Goal: Information Seeking & Learning: Learn about a topic

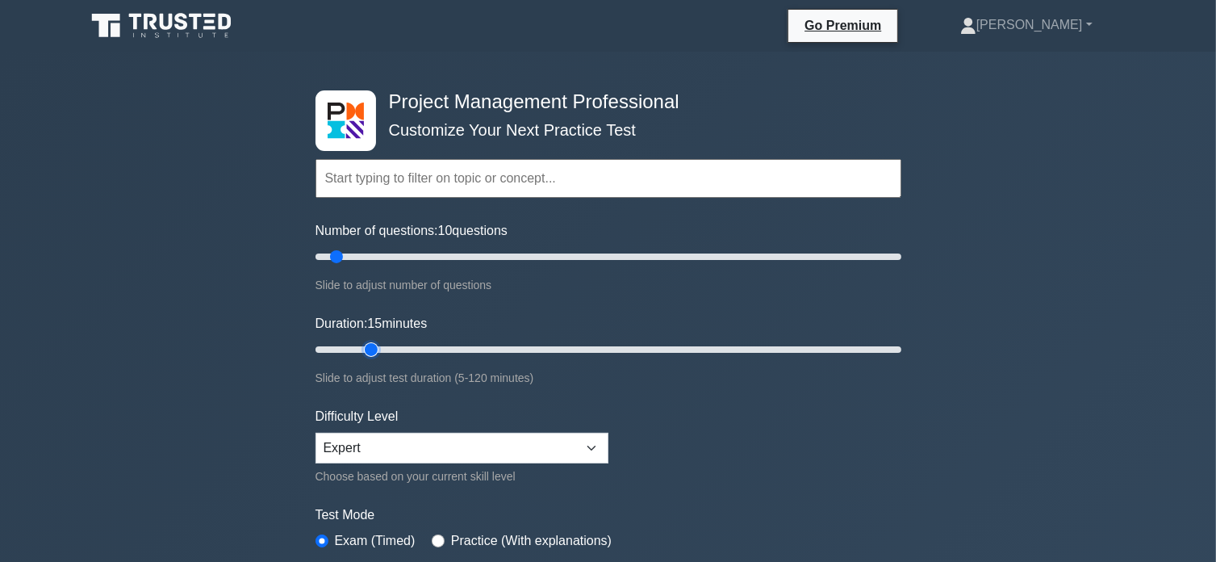
drag, startPoint x: 346, startPoint y: 345, endPoint x: 369, endPoint y: 345, distance: 22.6
type input "15"
click at [369, 345] on input "Duration: 15 minutes" at bounding box center [609, 349] width 586 height 19
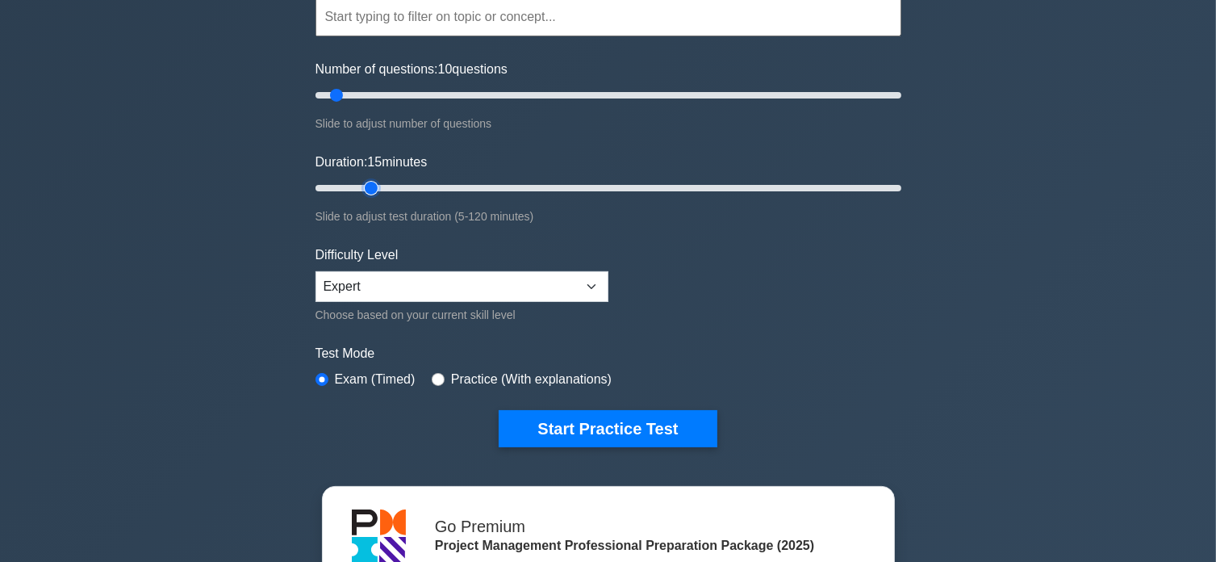
scroll to position [215, 0]
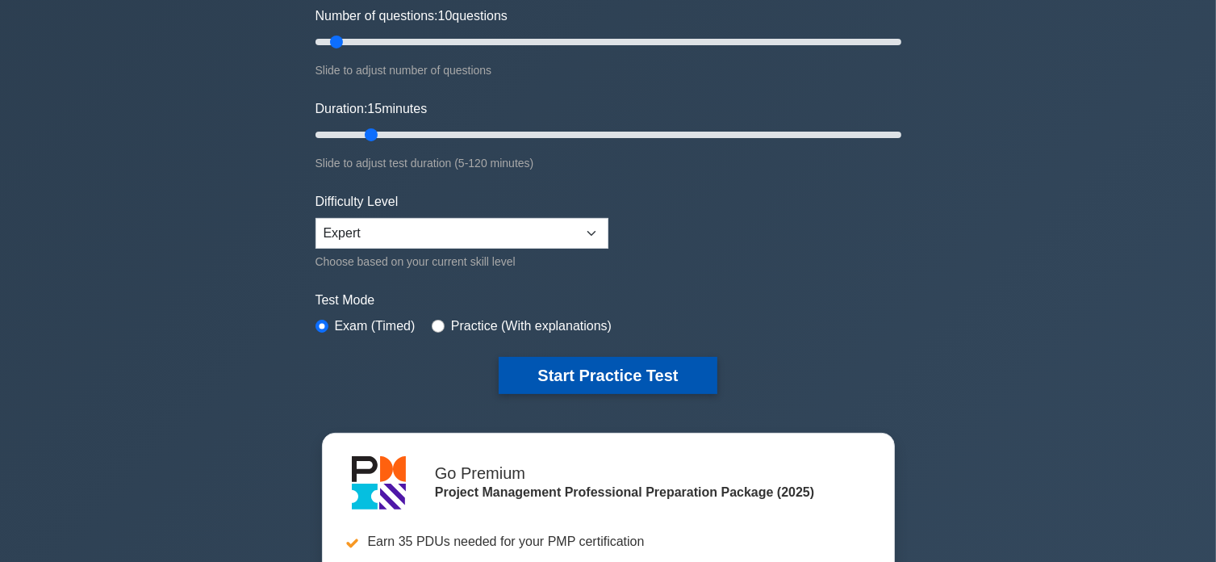
click at [633, 370] on button "Start Practice Test" at bounding box center [608, 375] width 218 height 37
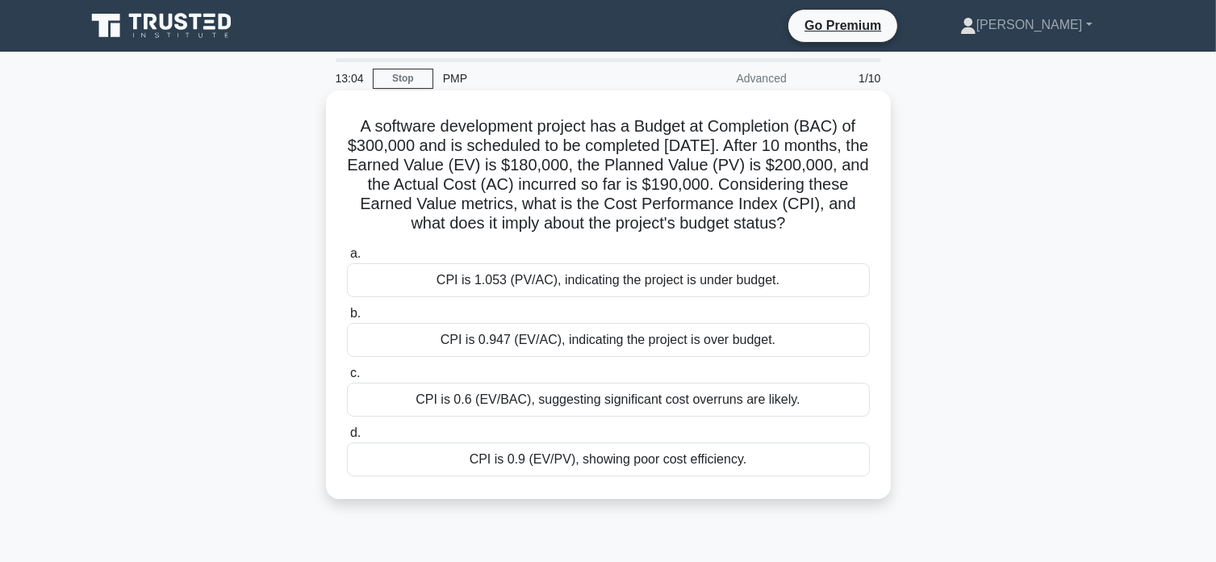
click at [664, 357] on div "CPI is 0.947 (EV/AC), indicating the project is over budget." at bounding box center [608, 340] width 523 height 34
click at [347, 319] on input "b. CPI is 0.947 (EV/AC), indicating the project is over budget." at bounding box center [347, 313] width 0 height 10
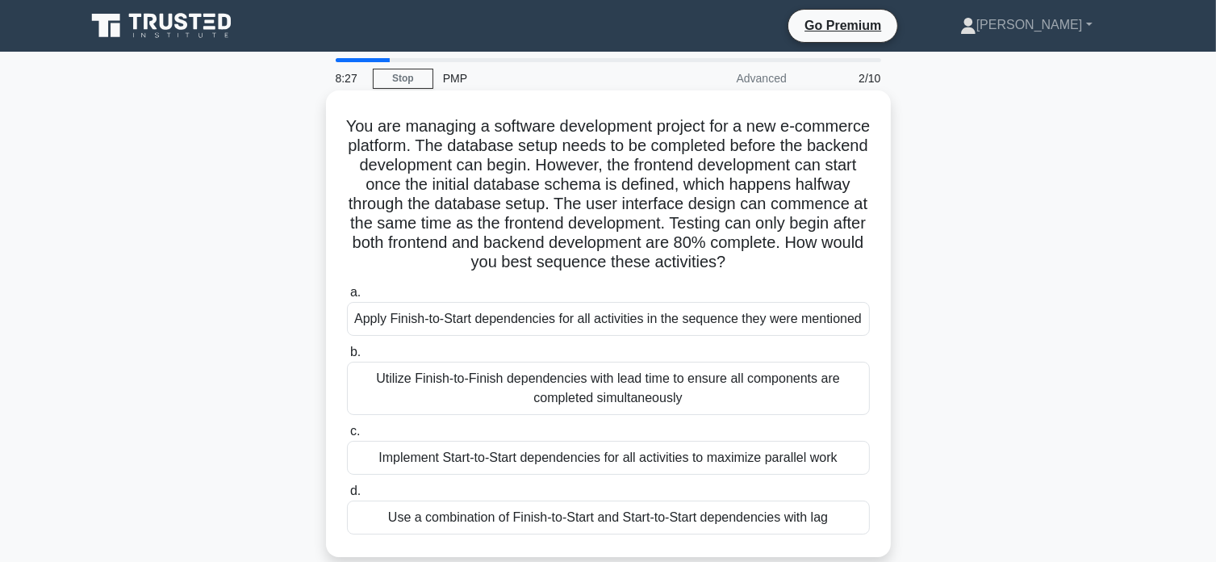
scroll to position [53, 0]
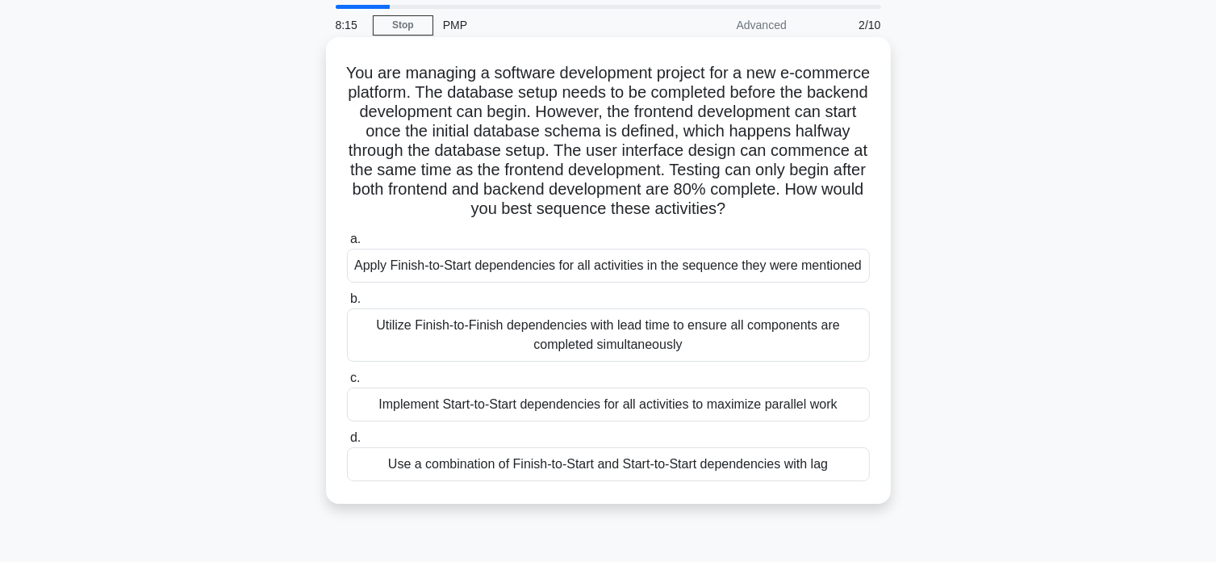
click at [646, 464] on div "Use a combination of Finish-to-Start and Start-to-Start dependencies with lag" at bounding box center [608, 464] width 523 height 34
click at [347, 443] on input "d. Use a combination of Finish-to-Start and Start-to-Start dependencies with lag" at bounding box center [347, 438] width 0 height 10
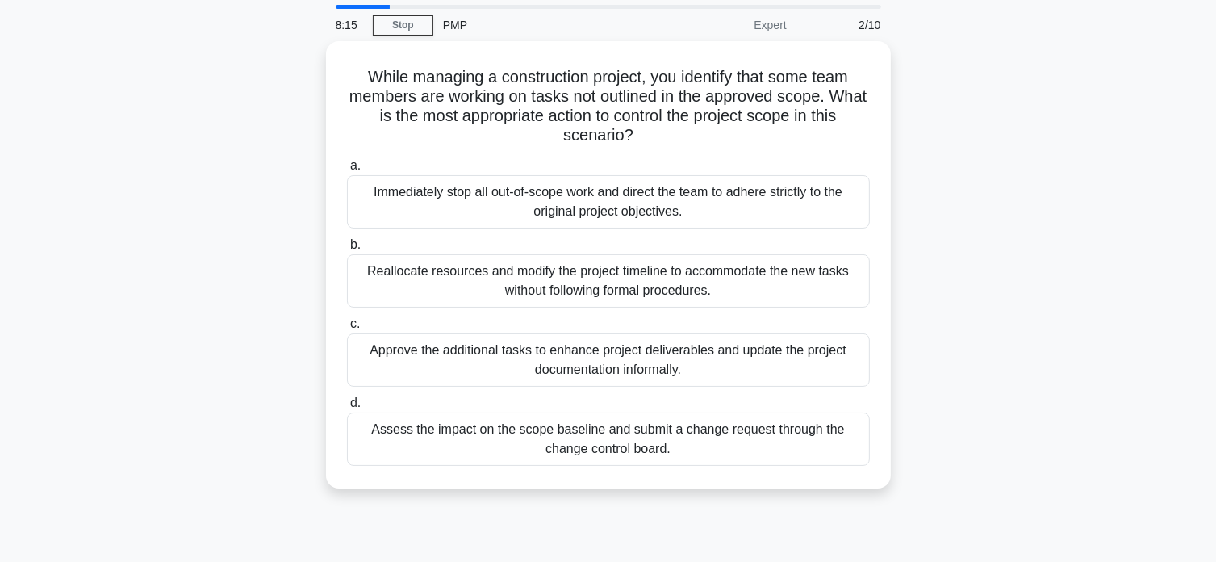
scroll to position [0, 0]
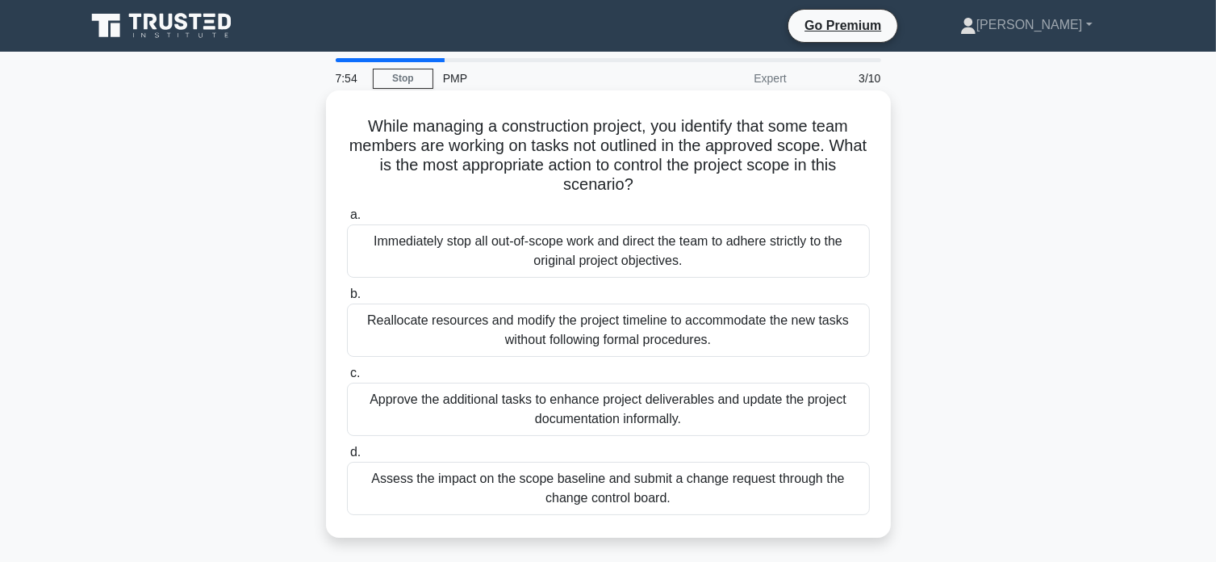
click at [710, 490] on div "Assess the impact on the scope baseline and submit a change request through the…" at bounding box center [608, 488] width 523 height 53
click at [347, 458] on input "d. Assess the impact on the scope baseline and submit a change request through …" at bounding box center [347, 452] width 0 height 10
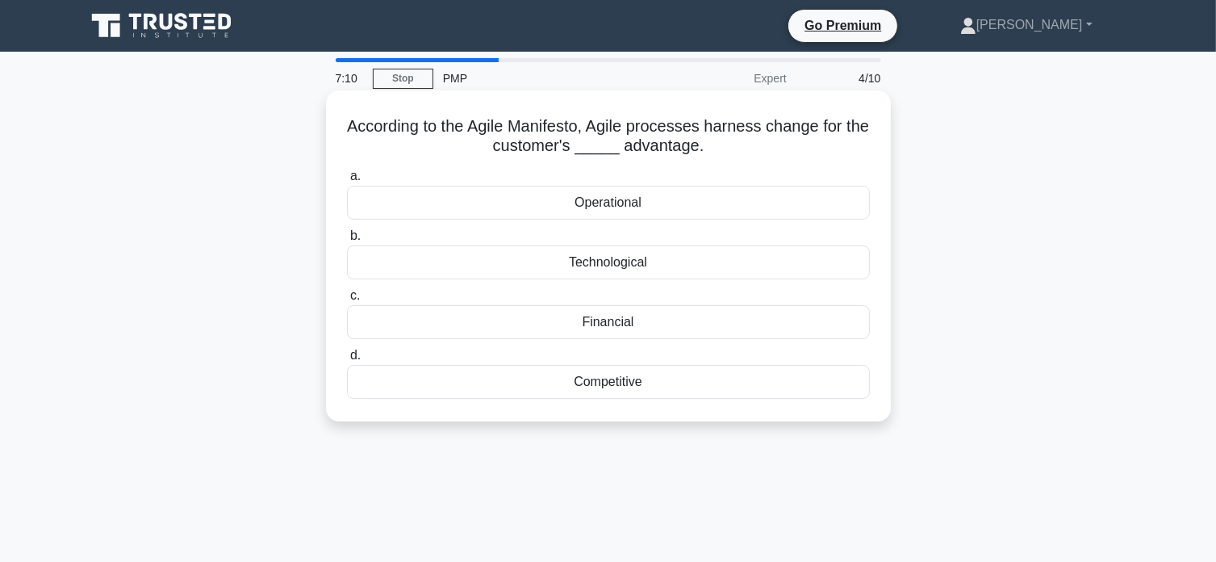
click at [630, 205] on div "Operational" at bounding box center [608, 203] width 523 height 34
click at [347, 182] on input "a. Operational" at bounding box center [347, 176] width 0 height 10
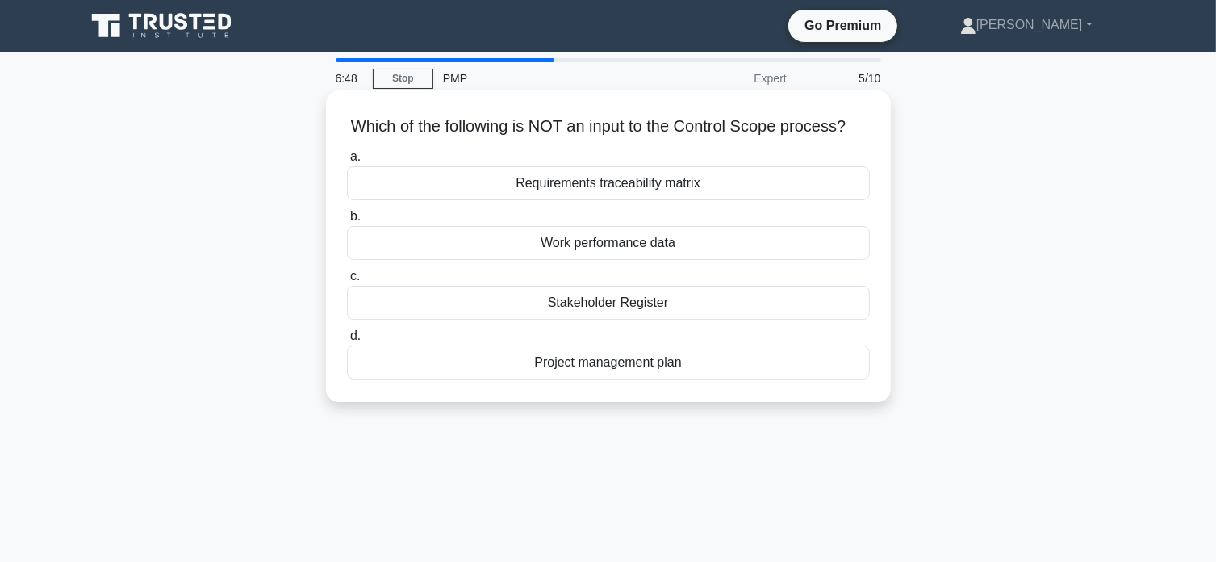
click at [680, 320] on div "Stakeholder Register" at bounding box center [608, 303] width 523 height 34
click at [347, 282] on input "c. Stakeholder Register" at bounding box center [347, 276] width 0 height 10
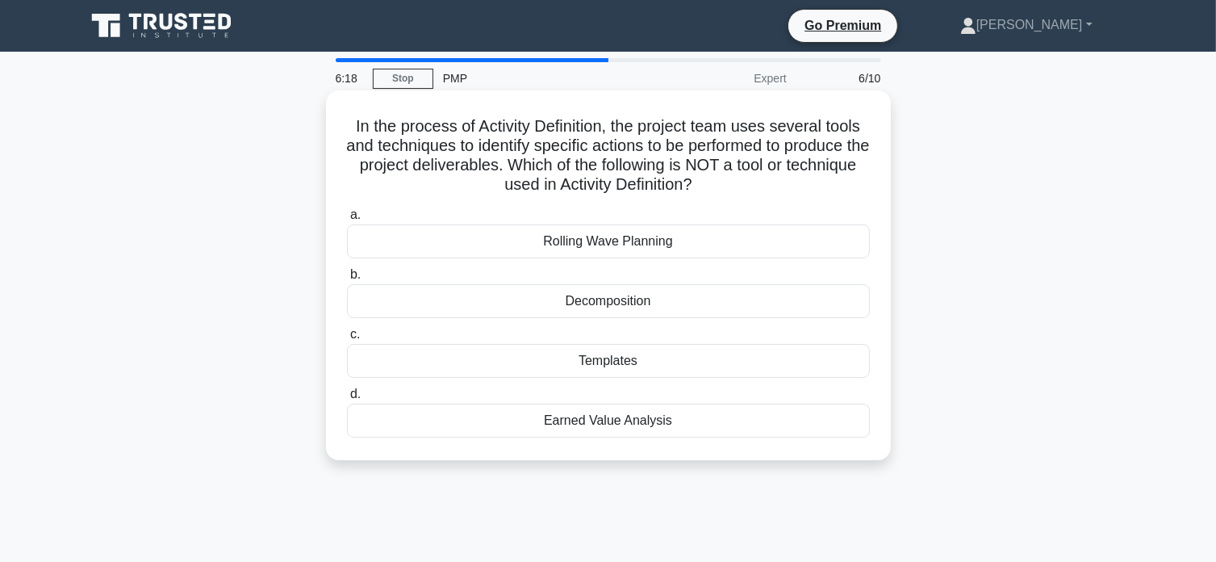
click at [649, 364] on div "Templates" at bounding box center [608, 361] width 523 height 34
click at [347, 340] on input "c. Templates" at bounding box center [347, 334] width 0 height 10
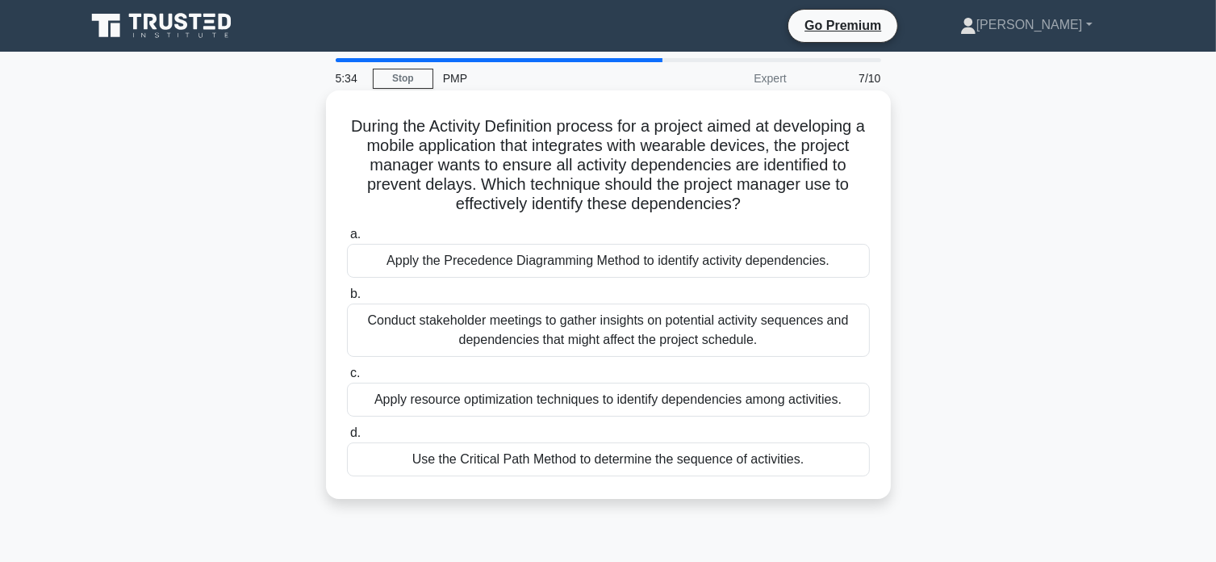
click at [591, 261] on div "Apply the Precedence Diagramming Method to identify activity dependencies." at bounding box center [608, 261] width 523 height 34
click at [347, 240] on input "a. Apply the Precedence Diagramming Method to identify activity dependencies." at bounding box center [347, 234] width 0 height 10
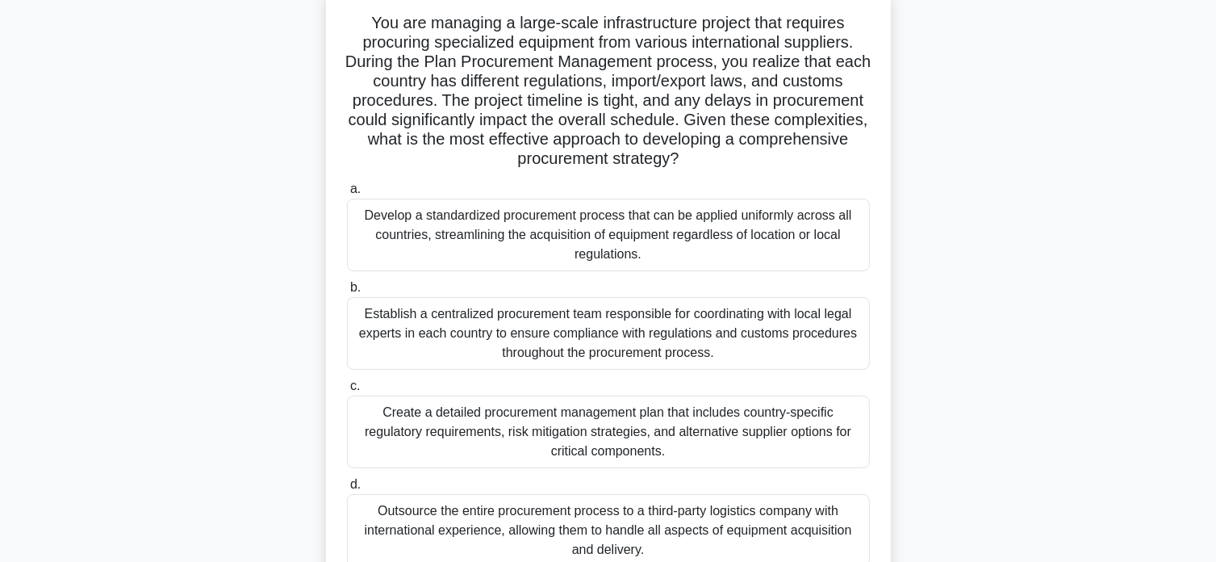
scroll to position [161, 0]
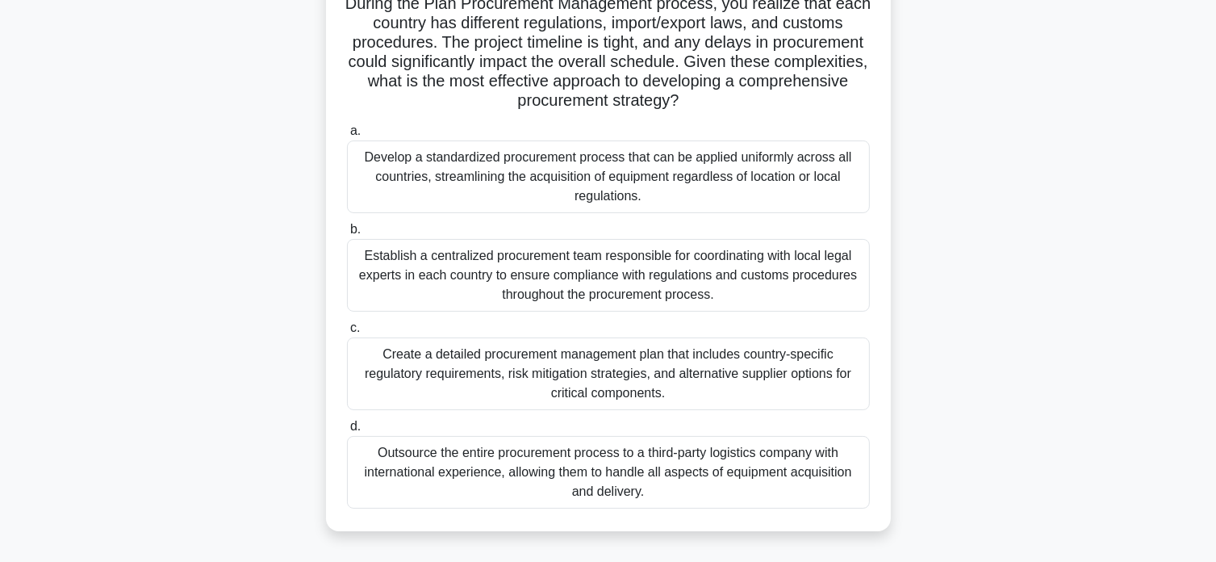
click at [691, 374] on div "Create a detailed procurement management plan that includes country-specific re…" at bounding box center [608, 373] width 523 height 73
click at [347, 333] on input "c. Create a detailed procurement management plan that includes country-specific…" at bounding box center [347, 328] width 0 height 10
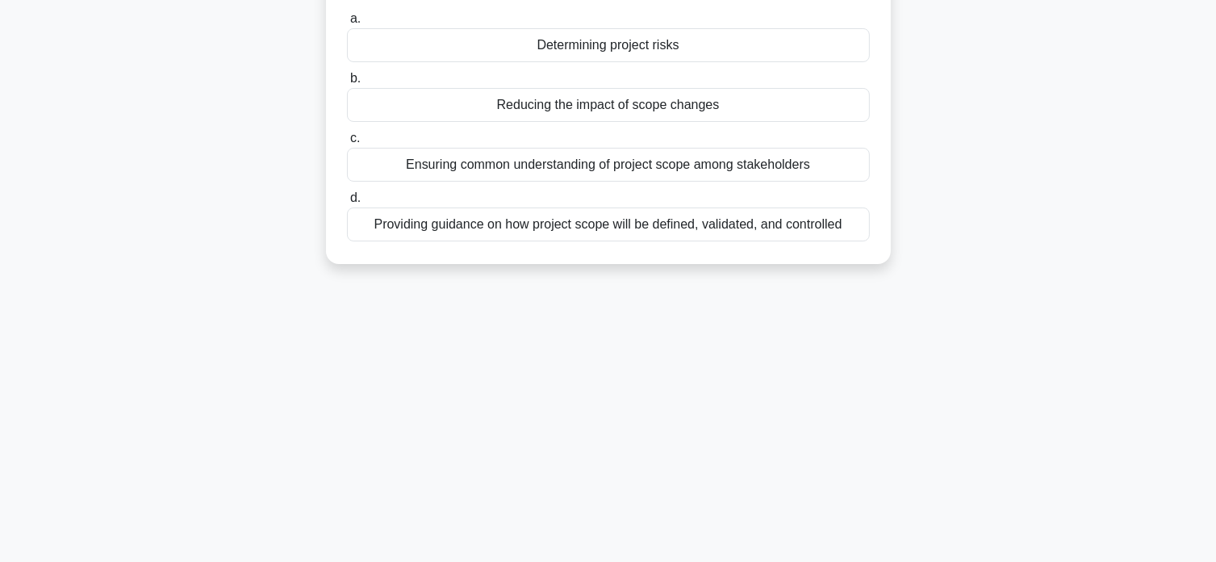
scroll to position [0, 0]
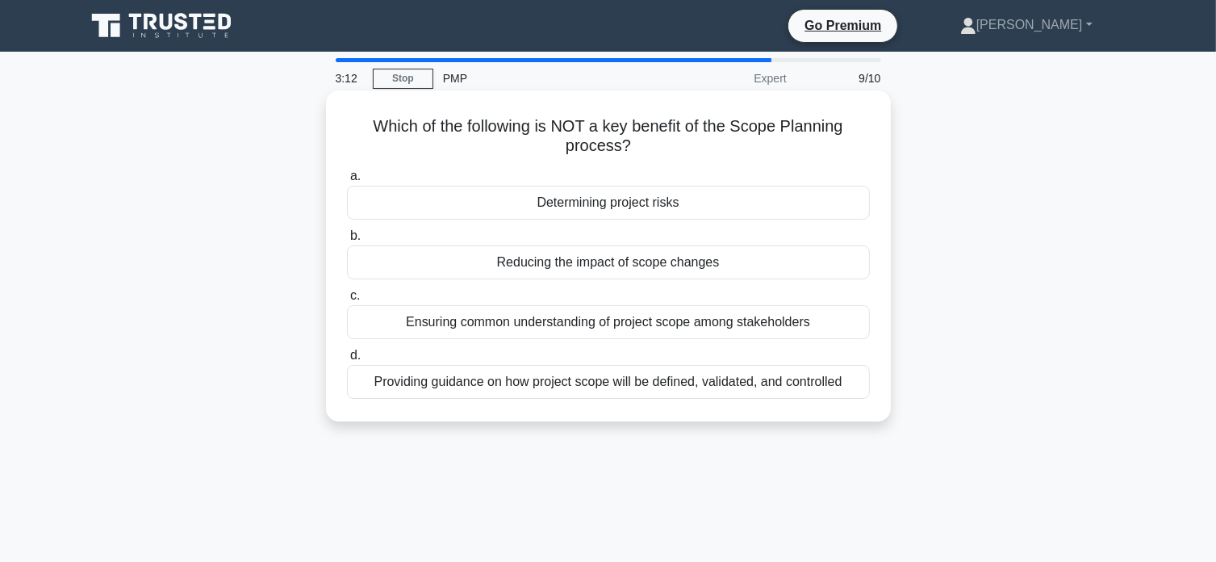
click at [768, 325] on div "Ensuring common understanding of project scope among stakeholders" at bounding box center [608, 322] width 523 height 34
click at [347, 301] on input "c. Ensuring common understanding of project scope among stakeholders" at bounding box center [347, 296] width 0 height 10
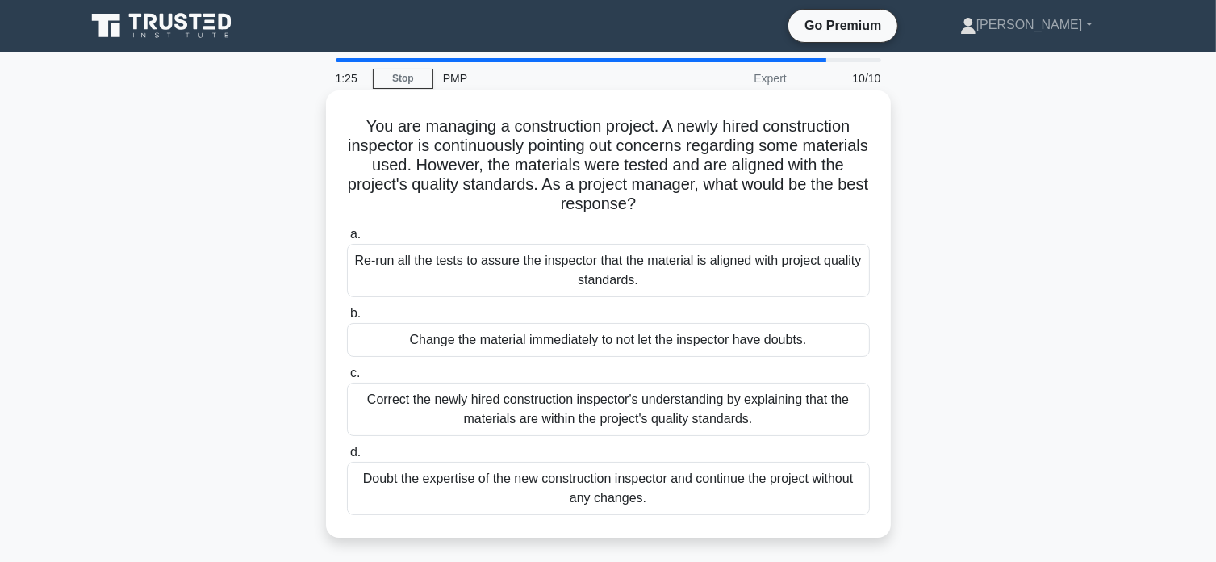
click at [649, 282] on div "Re-run all the tests to assure the inspector that the material is aligned with …" at bounding box center [608, 270] width 523 height 53
click at [347, 240] on input "a. Re-run all the tests to assure the inspector that the material is aligned wi…" at bounding box center [347, 234] width 0 height 10
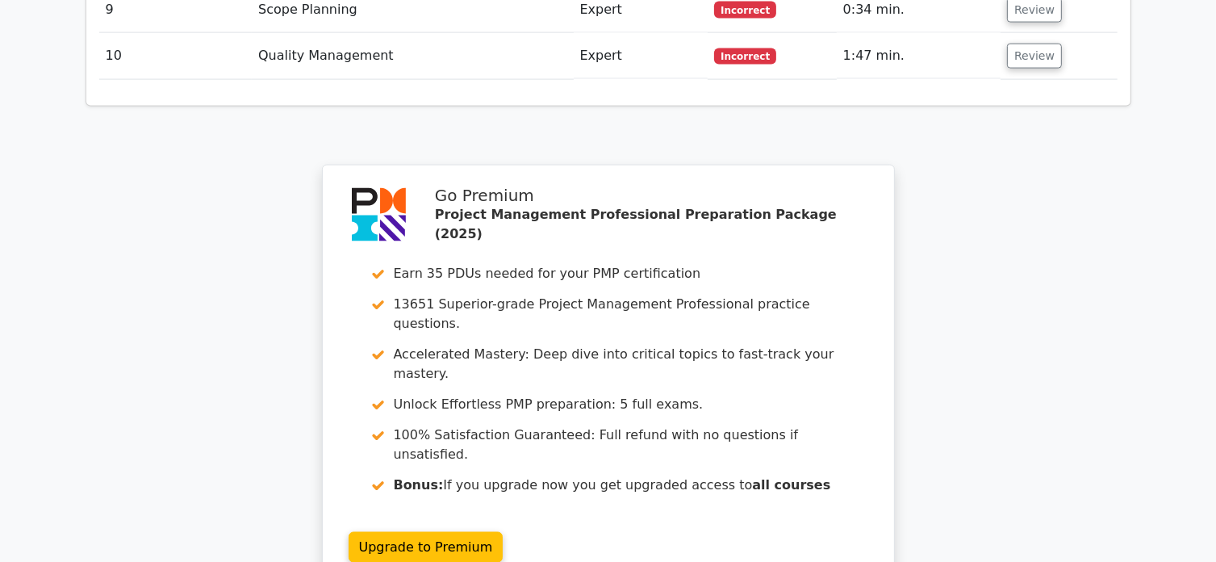
scroll to position [2148, 0]
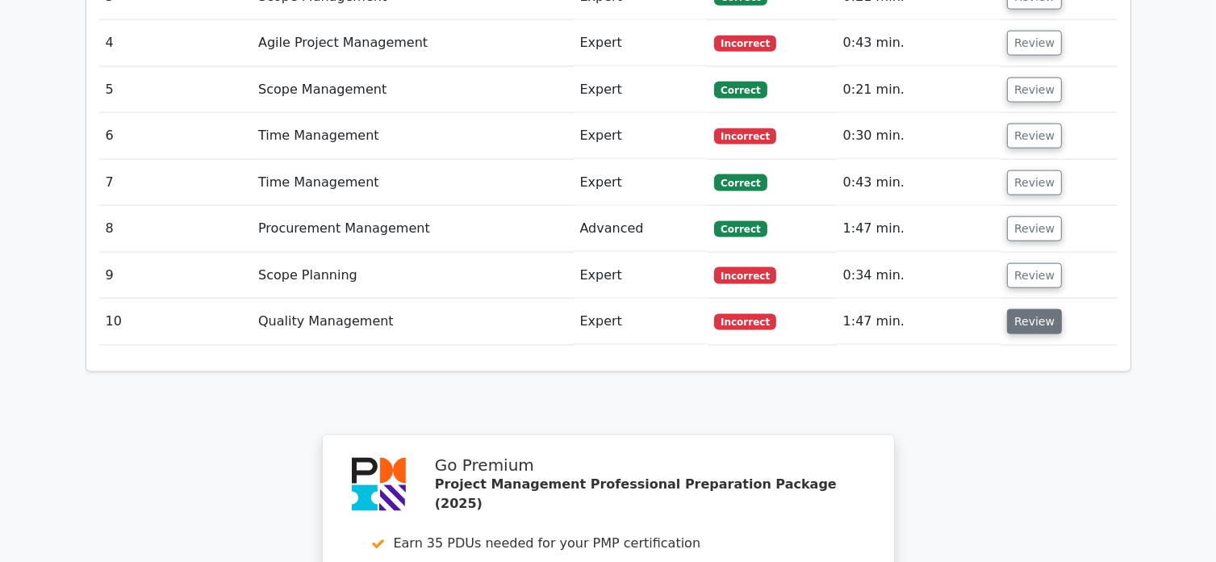
click at [1023, 309] on button "Review" at bounding box center [1034, 321] width 55 height 25
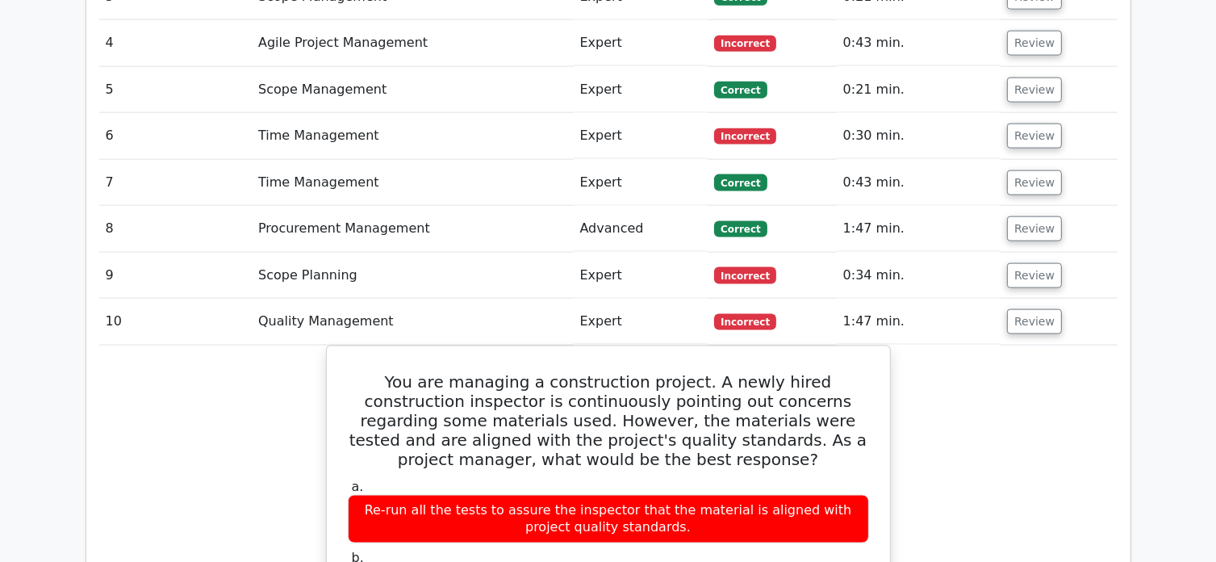
scroll to position [1879, 0]
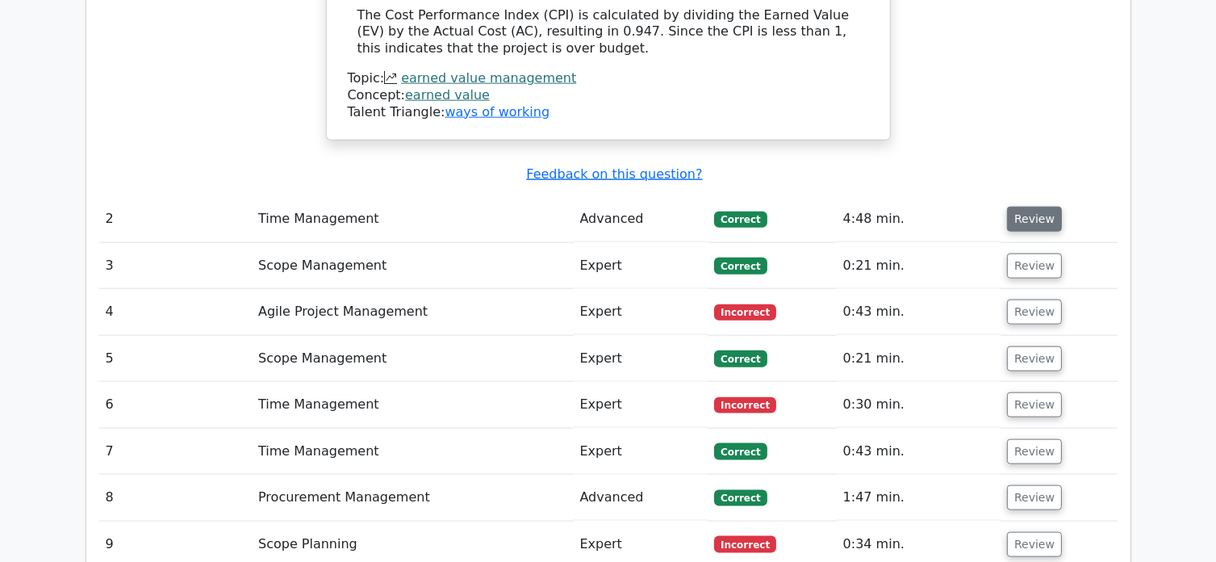
click at [1041, 207] on button "Review" at bounding box center [1034, 219] width 55 height 25
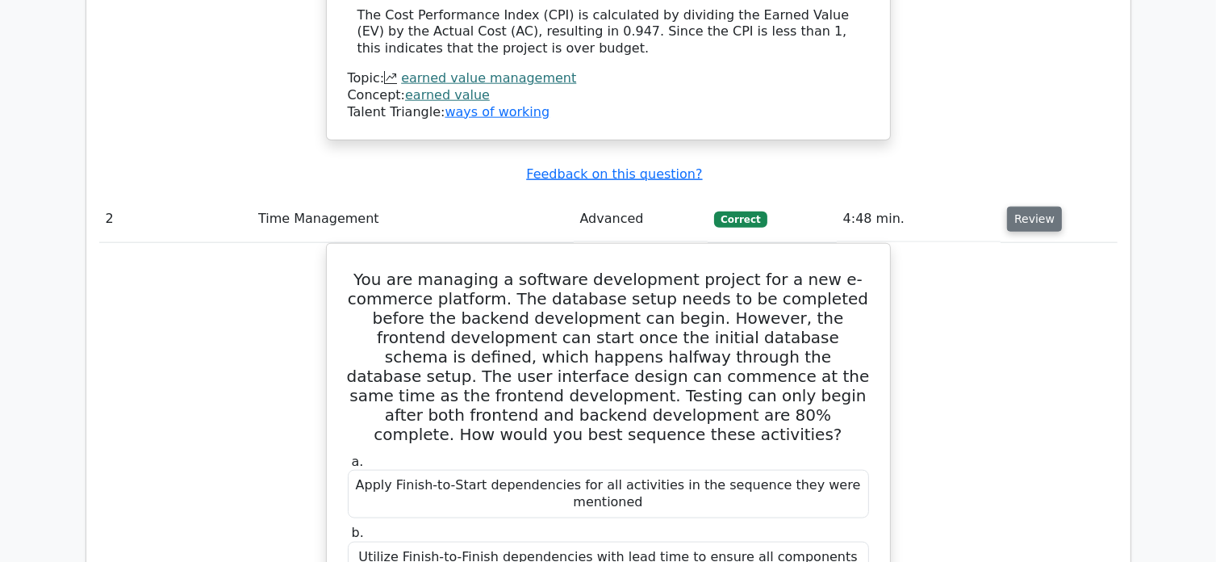
click at [1028, 207] on button "Review" at bounding box center [1034, 219] width 55 height 25
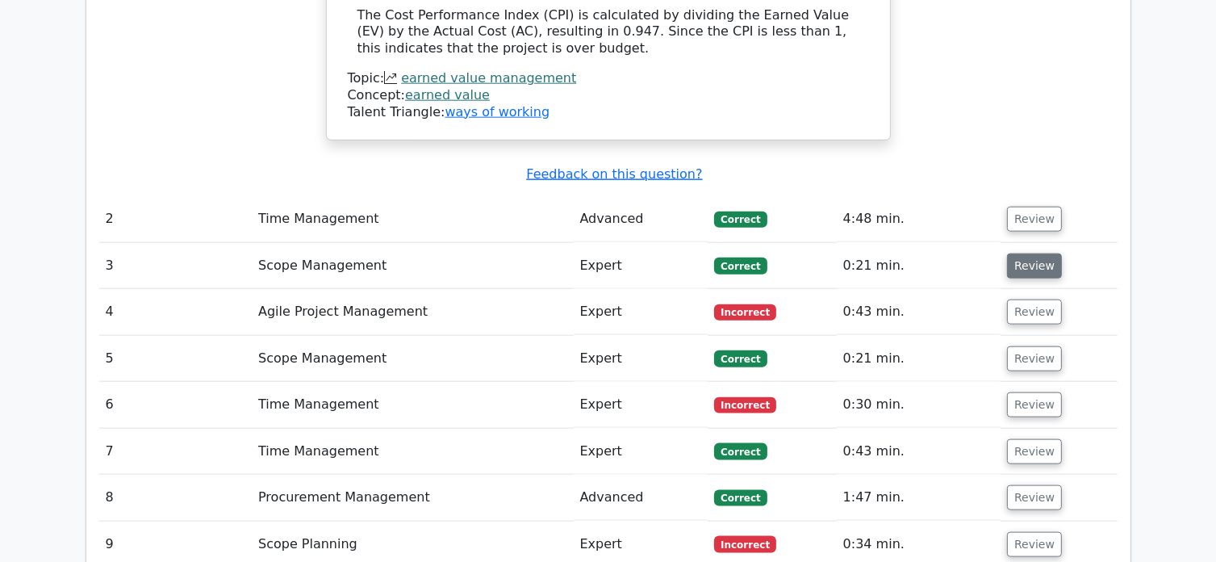
click at [1030, 253] on button "Review" at bounding box center [1034, 265] width 55 height 25
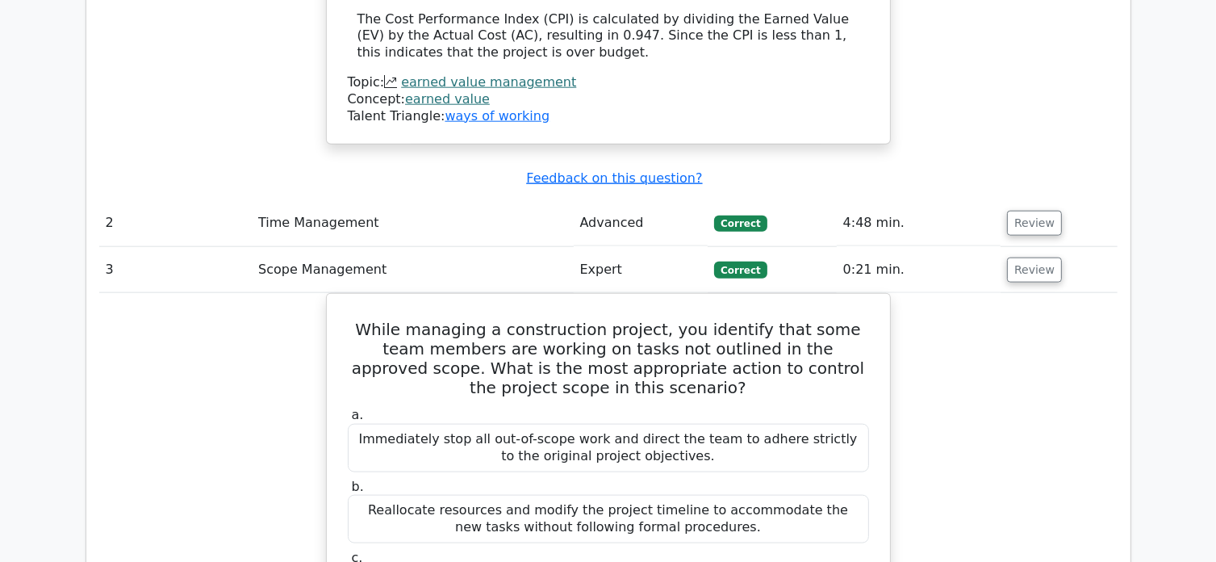
scroll to position [1933, 0]
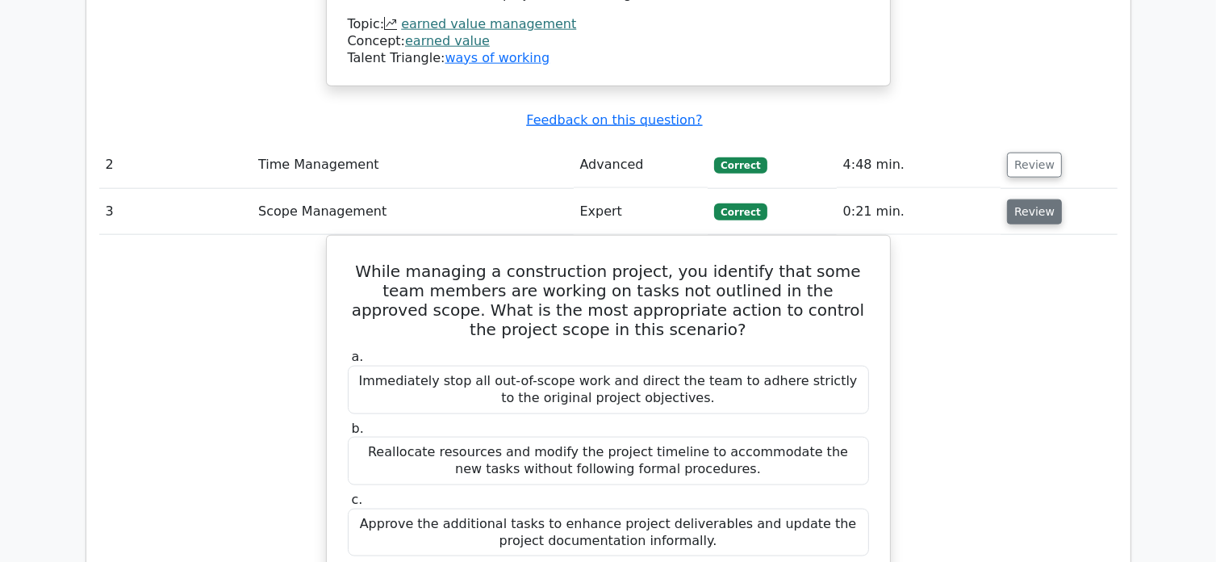
click at [1039, 199] on button "Review" at bounding box center [1034, 211] width 55 height 25
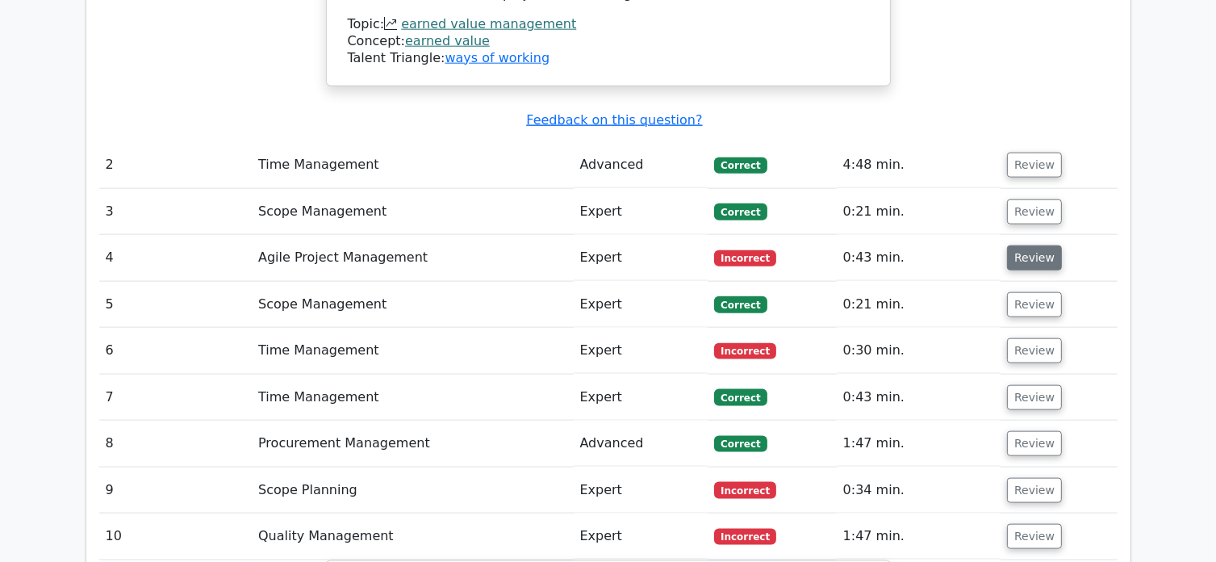
click at [1040, 245] on button "Review" at bounding box center [1034, 257] width 55 height 25
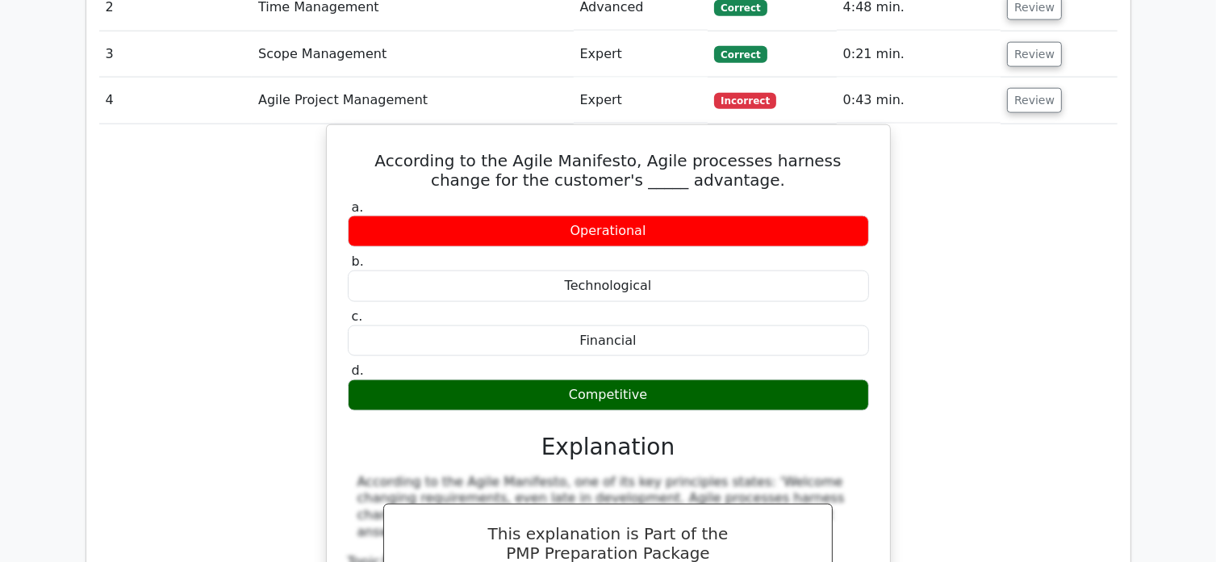
scroll to position [2040, 0]
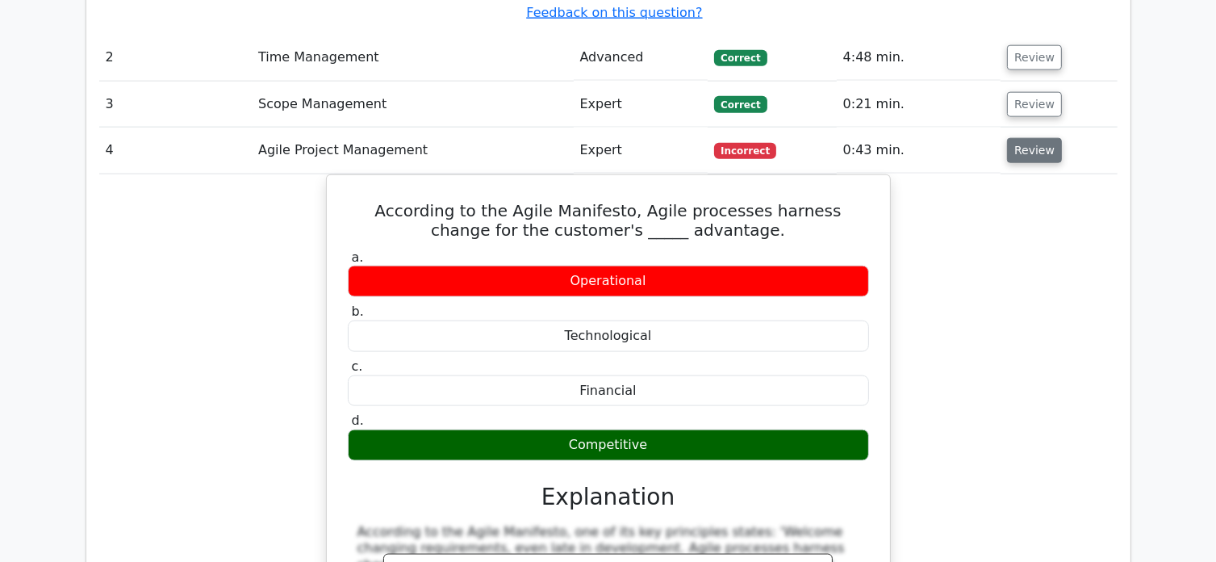
click at [1037, 138] on button "Review" at bounding box center [1034, 150] width 55 height 25
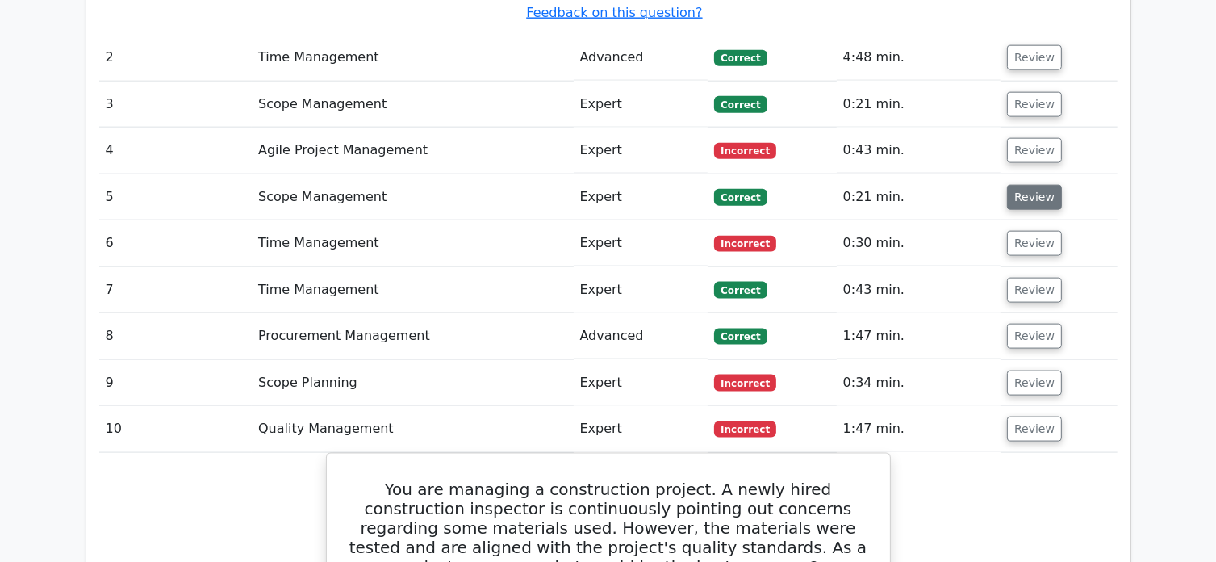
click at [1031, 185] on button "Review" at bounding box center [1034, 197] width 55 height 25
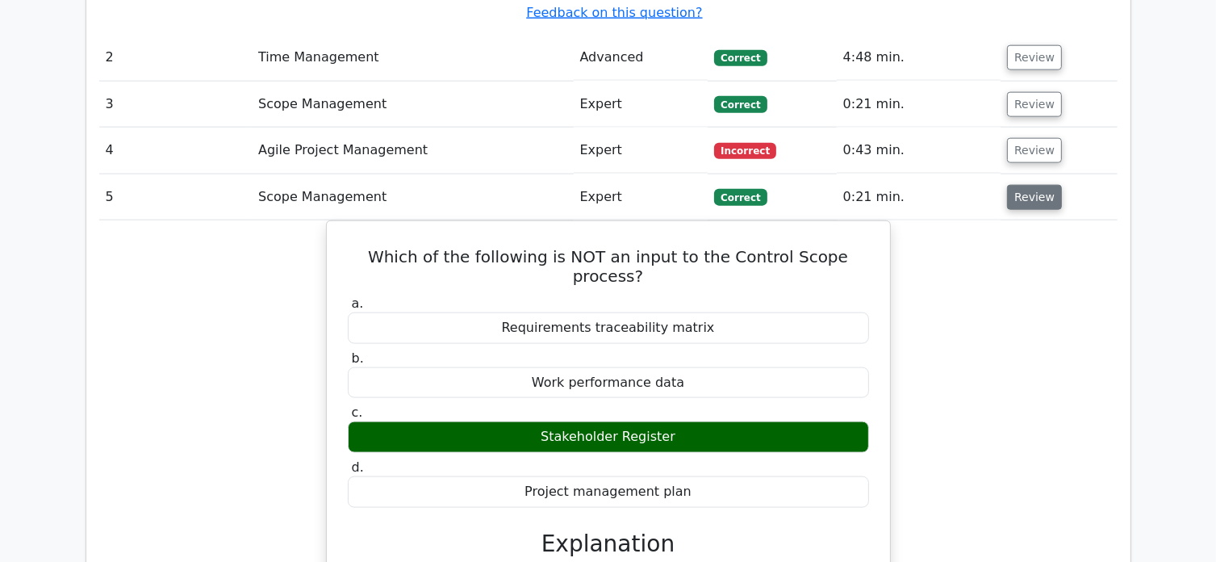
click at [1039, 185] on button "Review" at bounding box center [1034, 197] width 55 height 25
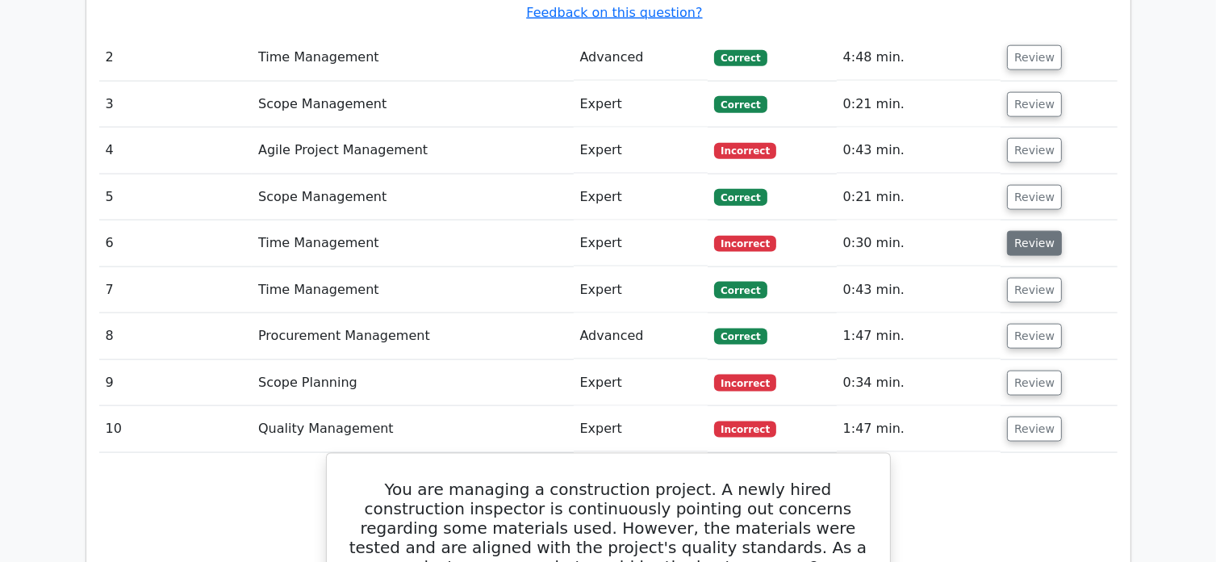
click at [1037, 231] on button "Review" at bounding box center [1034, 243] width 55 height 25
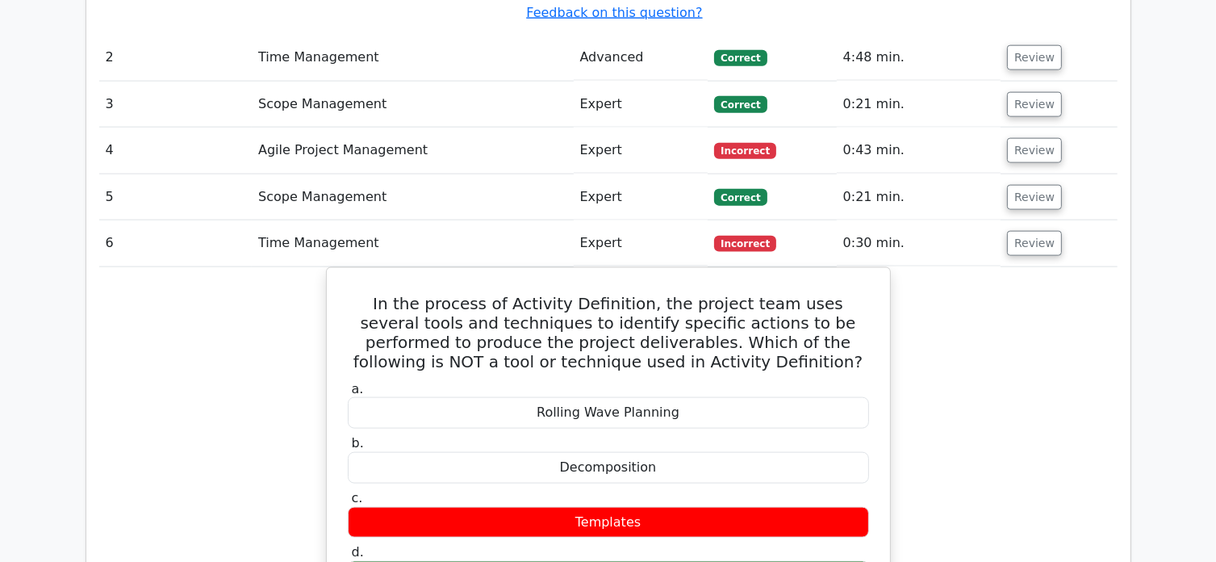
scroll to position [2148, 0]
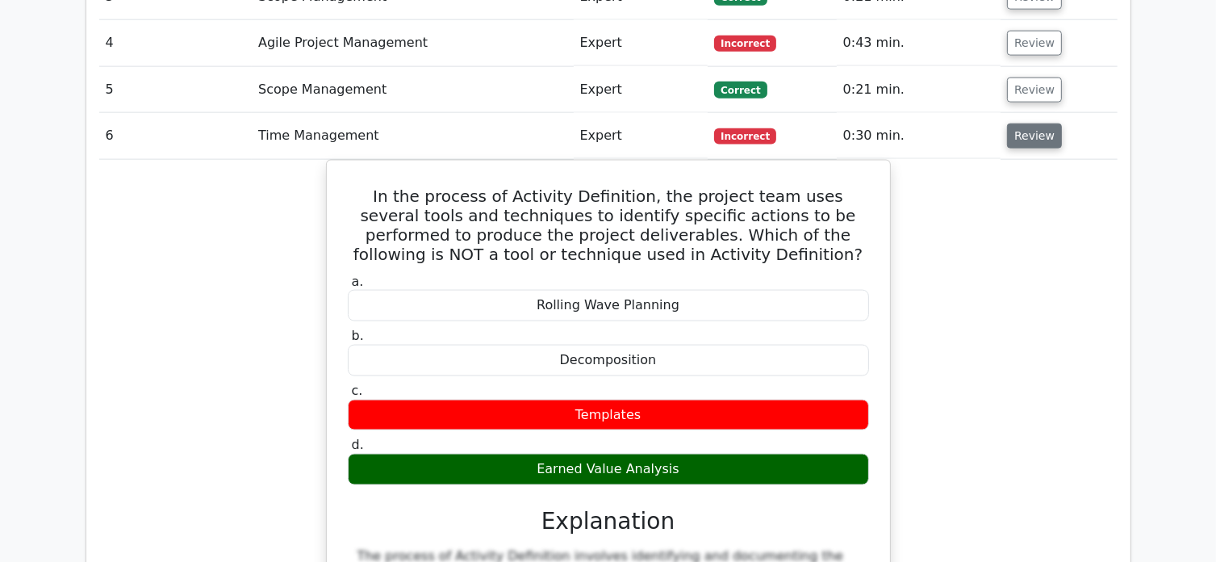
click at [1036, 123] on button "Review" at bounding box center [1034, 135] width 55 height 25
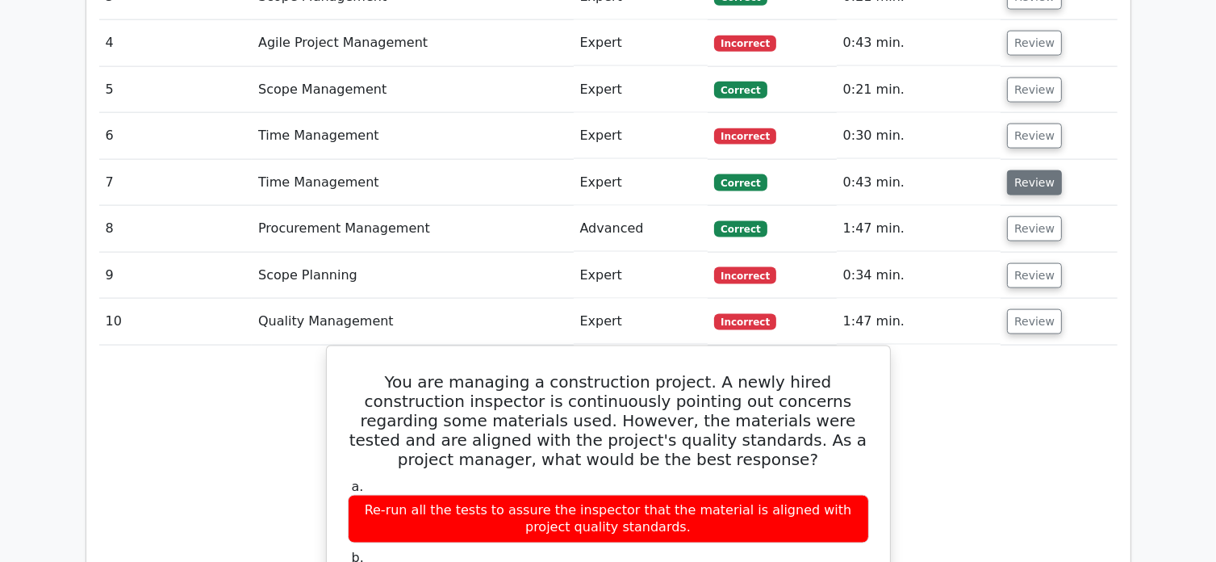
click at [1034, 170] on button "Review" at bounding box center [1034, 182] width 55 height 25
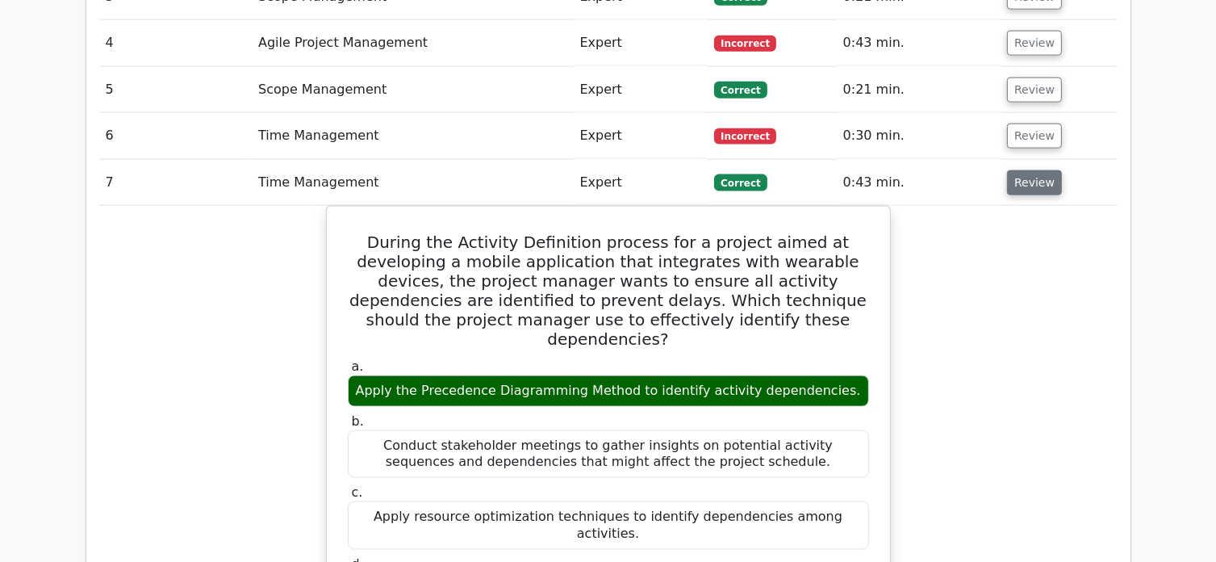
click at [1043, 170] on button "Review" at bounding box center [1034, 182] width 55 height 25
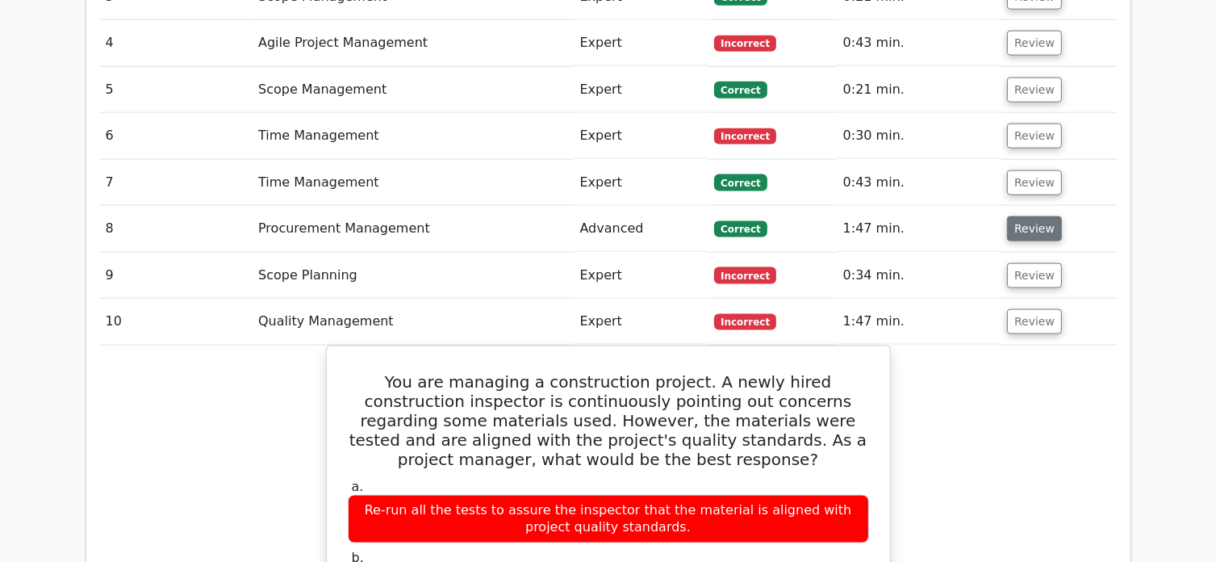
click at [1036, 216] on button "Review" at bounding box center [1034, 228] width 55 height 25
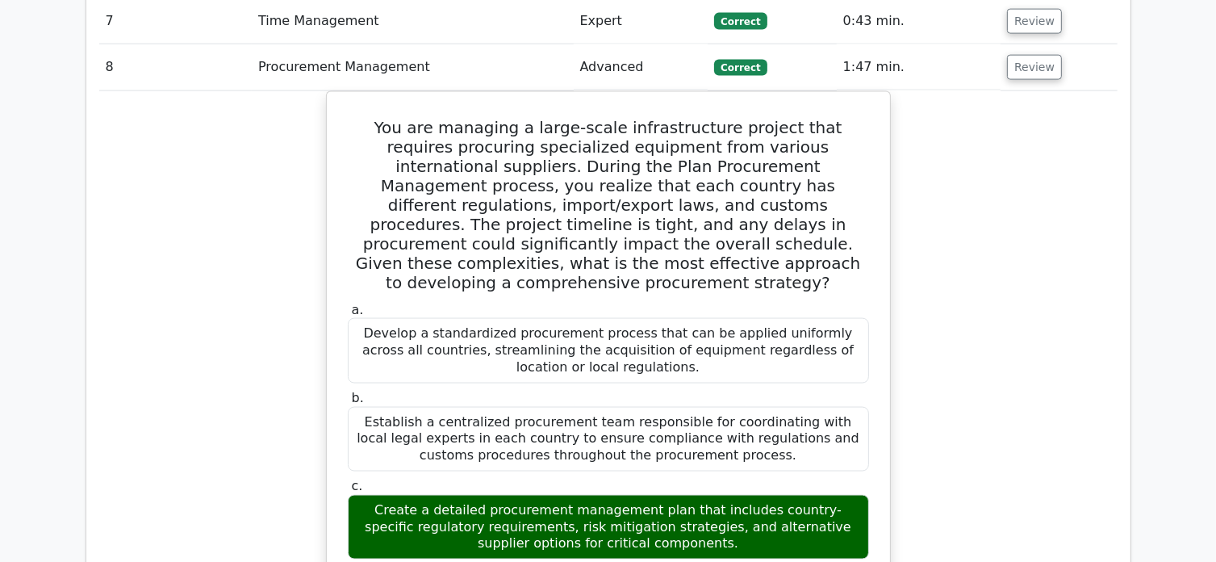
scroll to position [2040, 0]
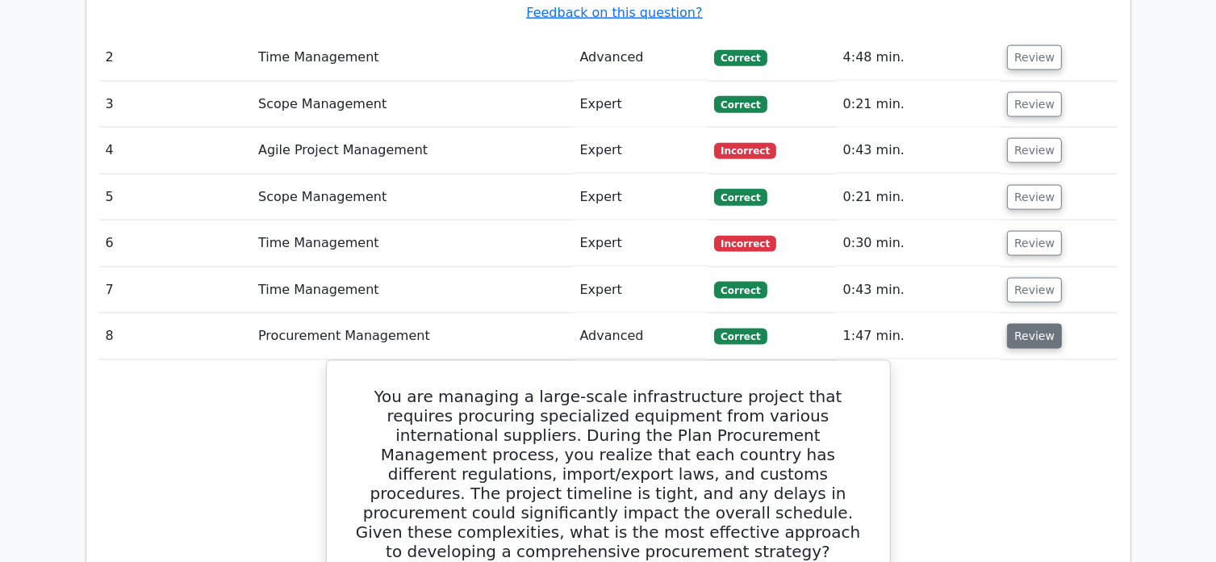
click at [1029, 324] on button "Review" at bounding box center [1034, 336] width 55 height 25
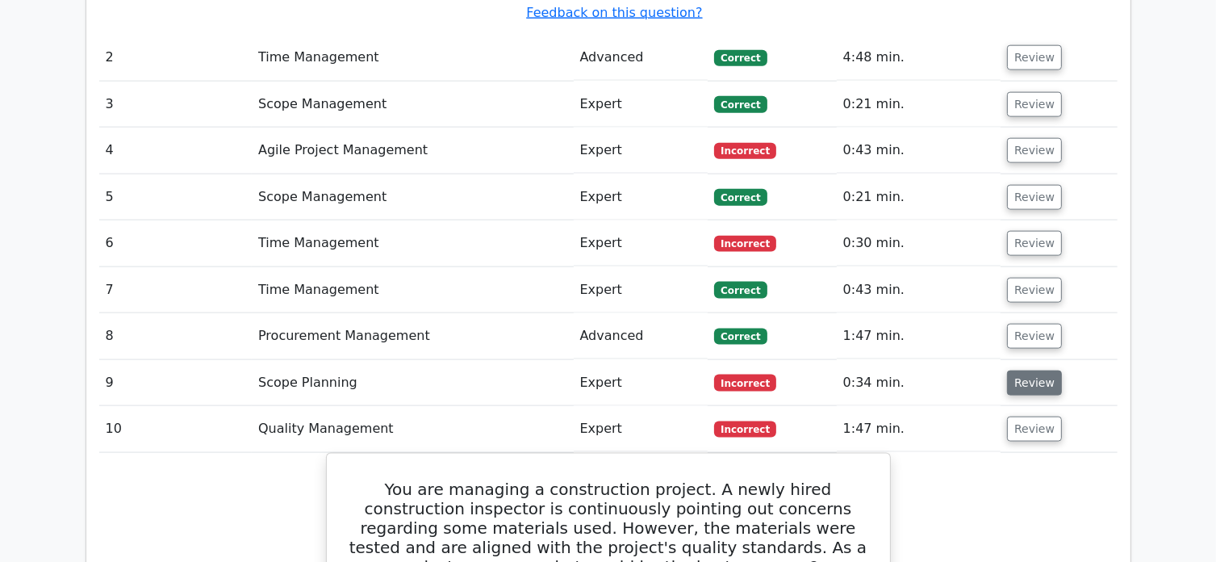
click at [1031, 370] on button "Review" at bounding box center [1034, 382] width 55 height 25
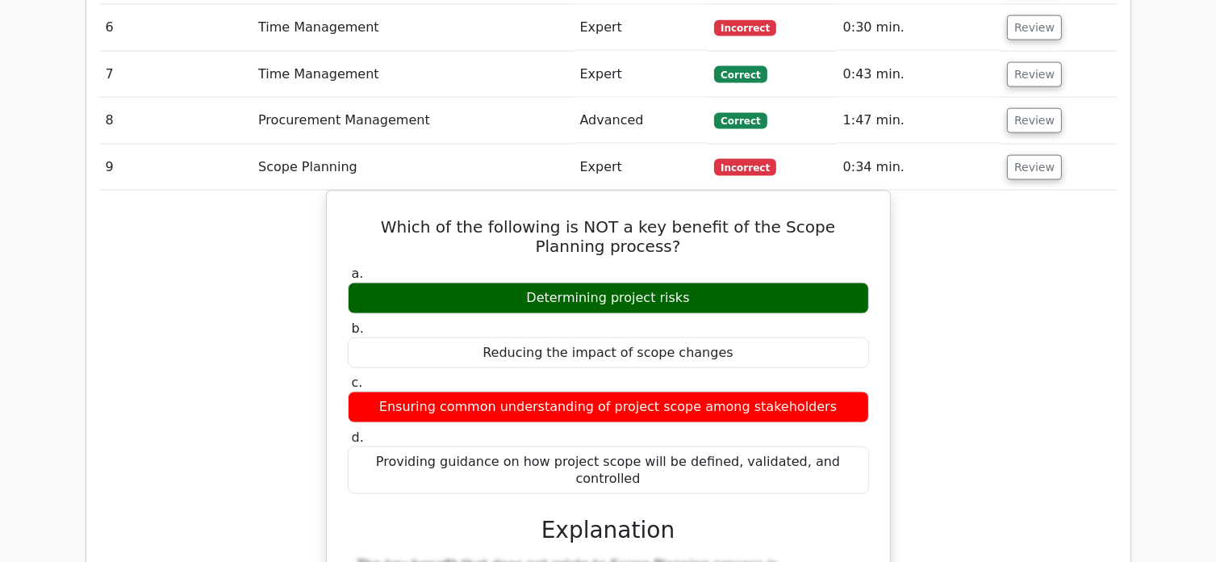
scroll to position [2148, 0]
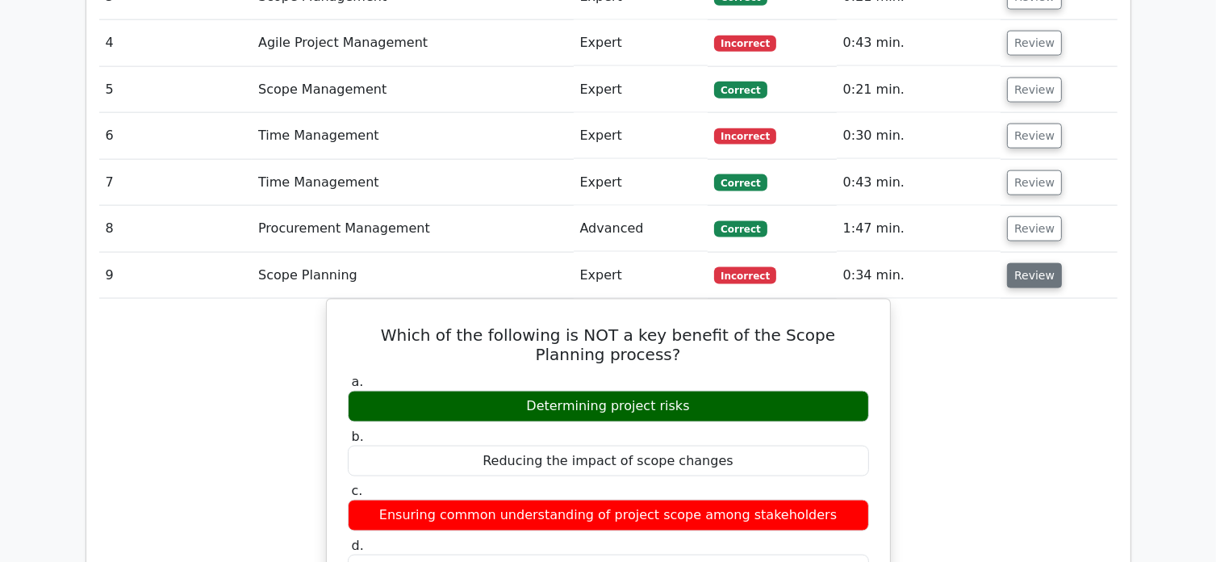
click at [1034, 263] on button "Review" at bounding box center [1034, 275] width 55 height 25
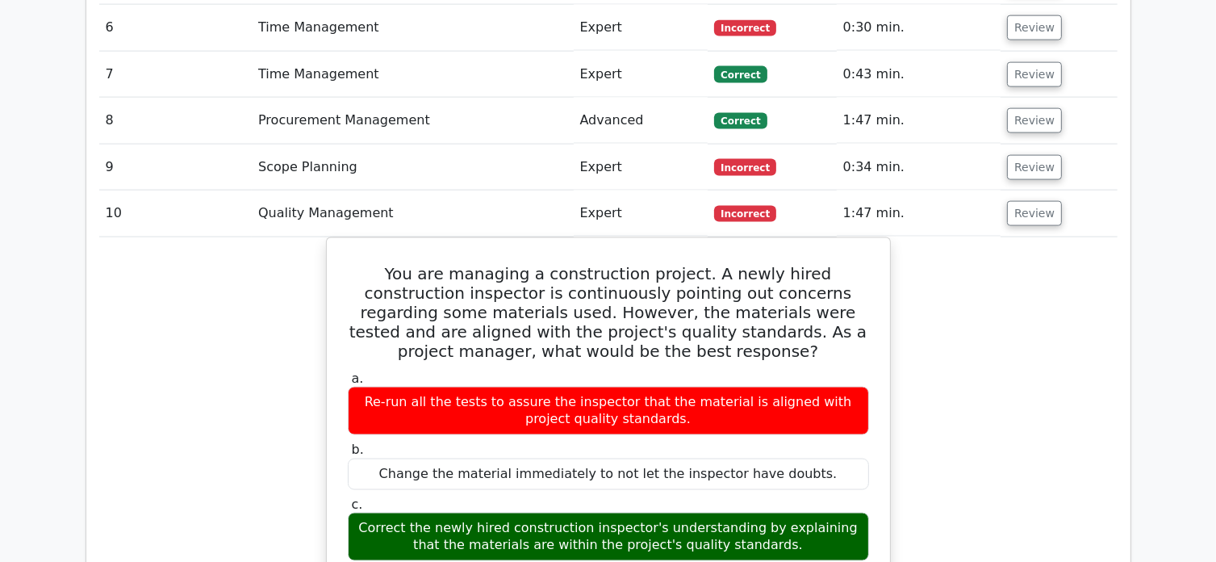
scroll to position [2363, 0]
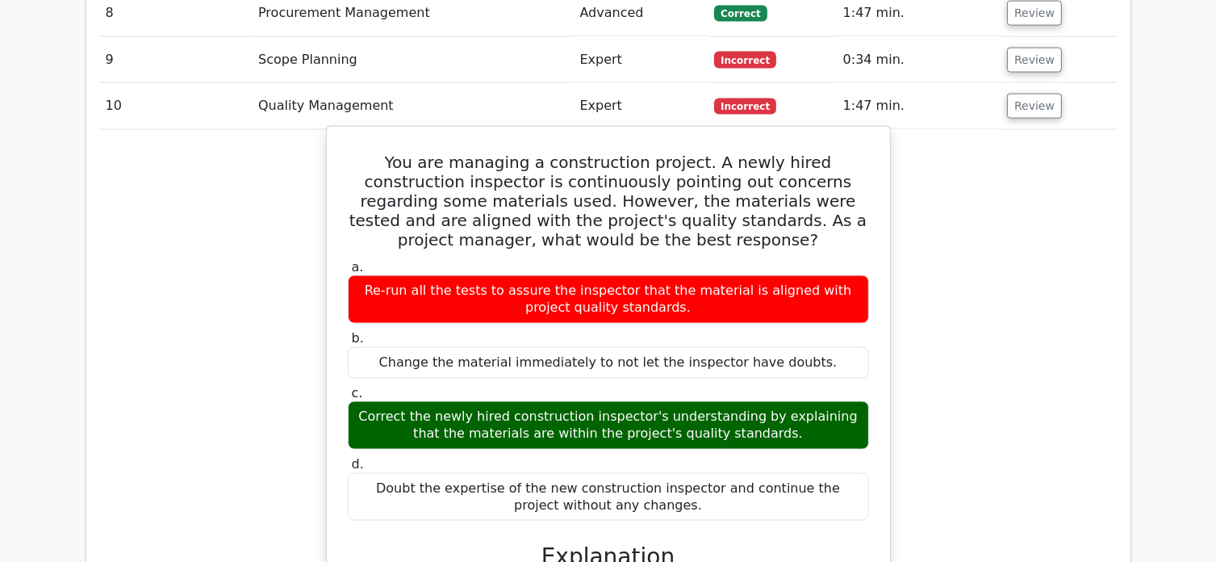
drag, startPoint x: 767, startPoint y: 358, endPoint x: 337, endPoint y: 321, distance: 430.9
click at [338, 385] on div "c. Correct the newly hired construction inspector's understanding by explaining…" at bounding box center [608, 417] width 541 height 65
copy div "Correct the newly hired construction inspector's understanding by explaining th…"
